Goal: Information Seeking & Learning: Learn about a topic

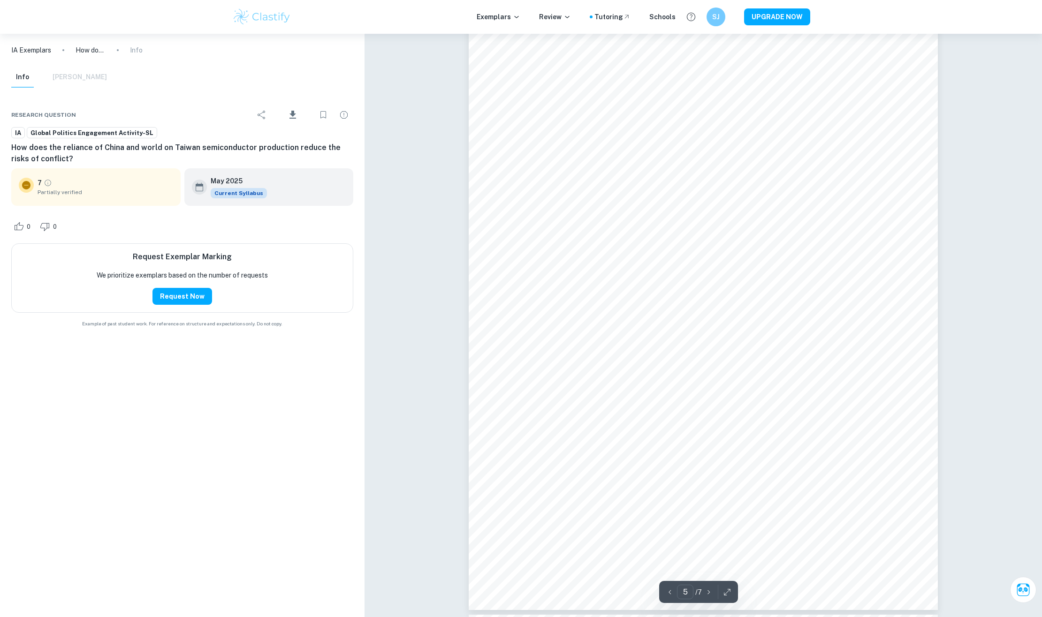
scroll to position [2636, 0]
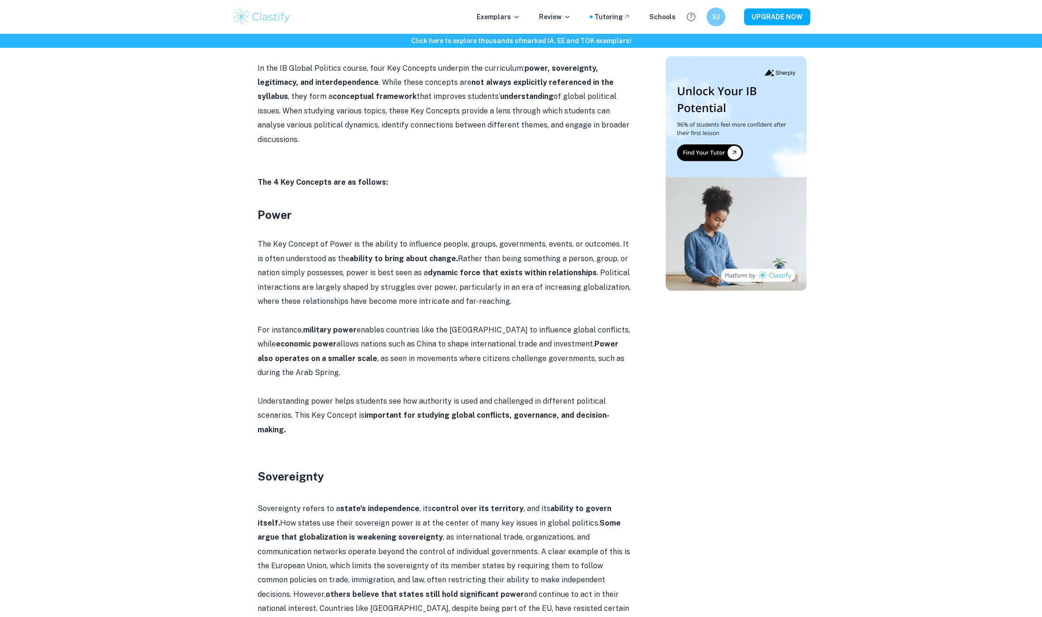
scroll to position [430, 0]
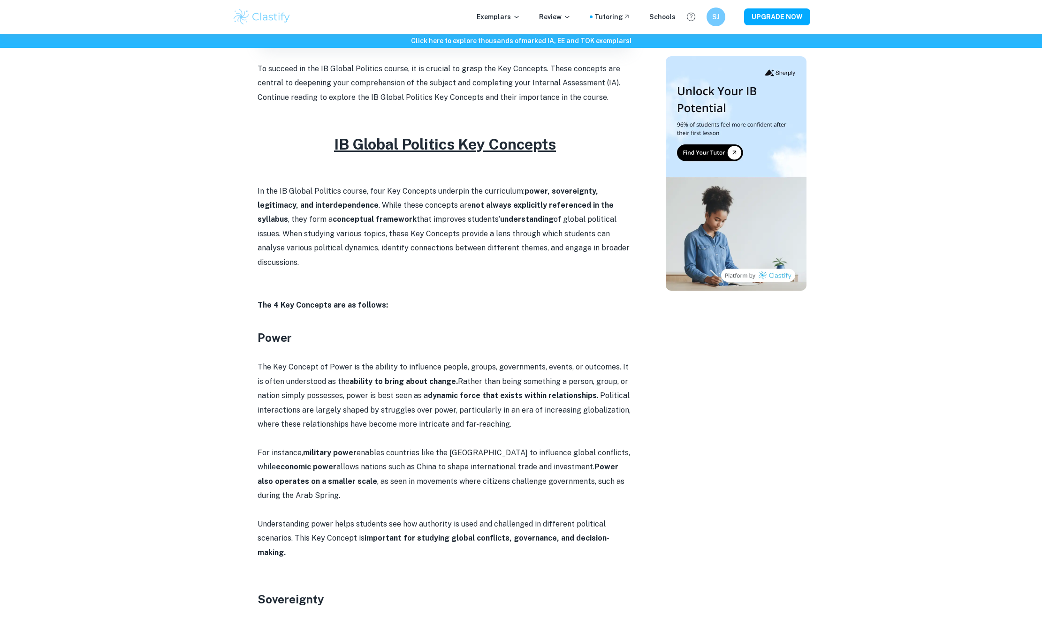
scroll to position [349, 0]
